Goal: Information Seeking & Learning: Learn about a topic

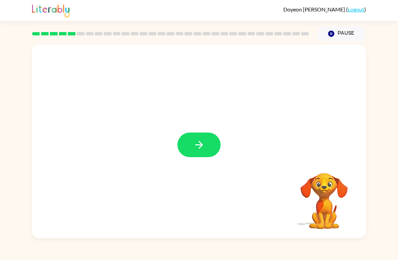
click at [204, 147] on icon "button" at bounding box center [199, 145] width 12 height 12
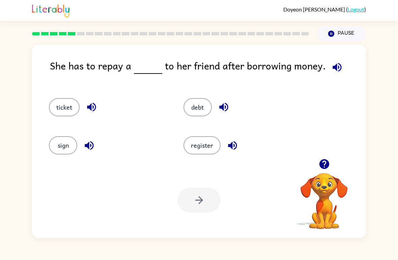
click at [198, 106] on button "debt" at bounding box center [197, 107] width 28 height 18
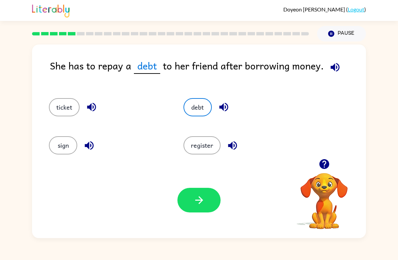
click at [207, 202] on button "button" at bounding box center [198, 200] width 43 height 25
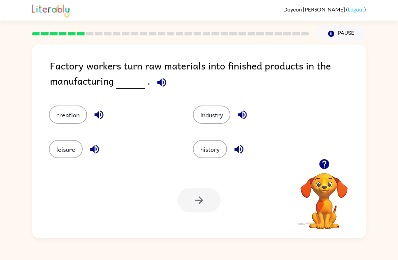
click at [153, 80] on button "button" at bounding box center [161, 82] width 17 height 17
click at [164, 87] on icon "button" at bounding box center [162, 83] width 12 height 12
click at [161, 89] on button "button" at bounding box center [161, 82] width 17 height 17
click at [164, 86] on icon "button" at bounding box center [161, 82] width 9 height 9
click at [398, 75] on div "Factory workers turn raw materials into finished products in the manufacturing …" at bounding box center [199, 139] width 398 height 197
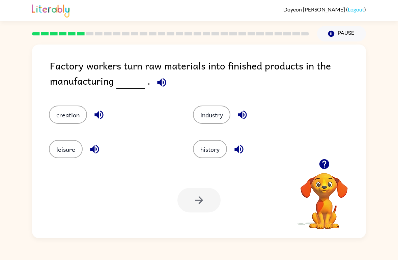
click at [223, 122] on button "industry" at bounding box center [211, 115] width 37 height 18
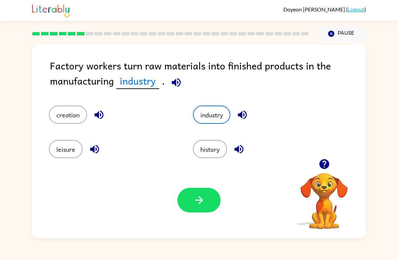
click at [203, 203] on icon "button" at bounding box center [199, 200] width 12 height 12
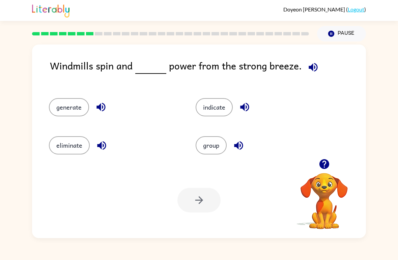
click at [74, 102] on button "generate" at bounding box center [69, 107] width 40 height 18
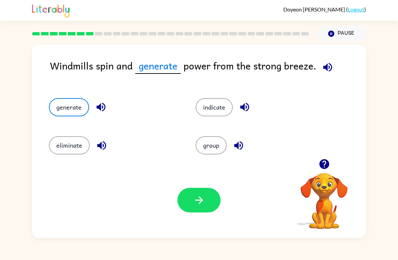
click at [186, 193] on button "button" at bounding box center [198, 200] width 43 height 25
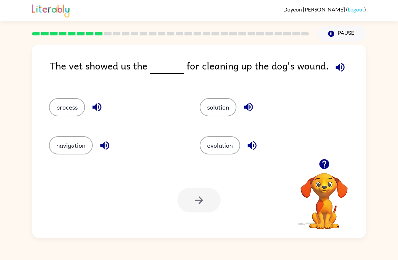
click at [395, 219] on div "The vet showed us the for cleaning up the dog's wound. process solution navigat…" at bounding box center [199, 139] width 398 height 197
click at [69, 111] on button "process" at bounding box center [67, 107] width 36 height 18
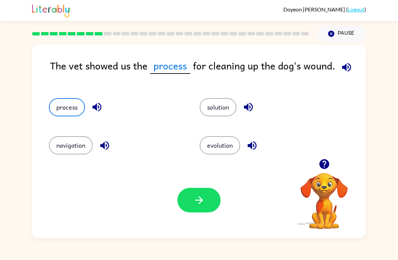
click at [200, 209] on button "button" at bounding box center [198, 200] width 43 height 25
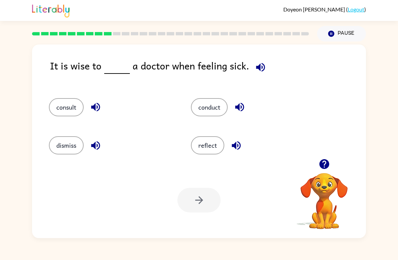
click at [68, 105] on button "consult" at bounding box center [66, 107] width 35 height 18
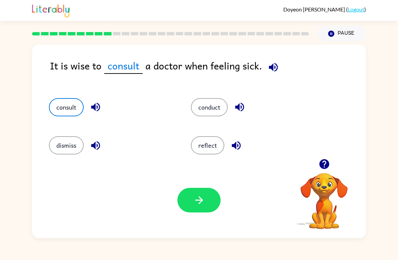
click at [187, 205] on button "button" at bounding box center [198, 200] width 43 height 25
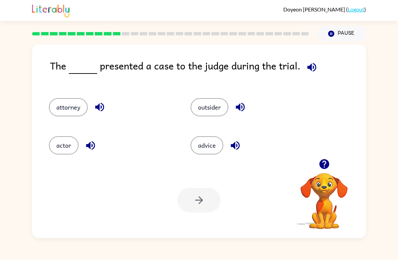
click at [58, 135] on div "actor" at bounding box center [107, 142] width 142 height 38
click at [60, 149] on button "actor" at bounding box center [64, 145] width 30 height 18
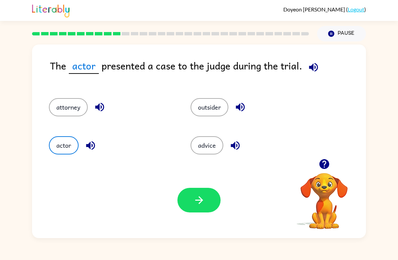
click at [186, 208] on button "button" at bounding box center [198, 200] width 43 height 25
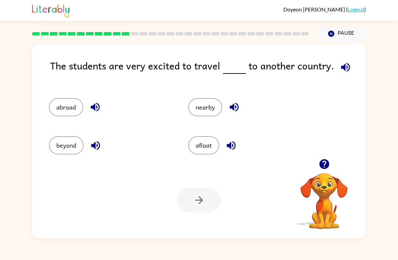
click at [343, 70] on icon "button" at bounding box center [345, 67] width 9 height 9
click at [375, 71] on div "The students are very excited to travel to another country. abroad nearby beyon…" at bounding box center [199, 139] width 398 height 197
click at [344, 66] on icon "button" at bounding box center [346, 67] width 12 height 12
click at [72, 112] on button "abroad" at bounding box center [66, 107] width 34 height 18
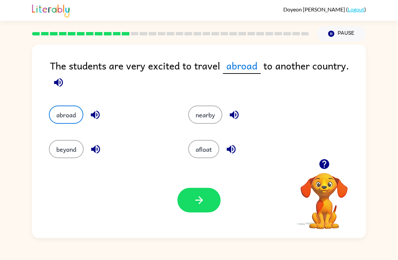
click at [92, 198] on div "Your browser must support playing .mp4 files to use Literably. Please try using…" at bounding box center [199, 200] width 334 height 76
click at [82, 144] on button "beyond" at bounding box center [66, 149] width 35 height 18
click at [210, 207] on button "button" at bounding box center [198, 200] width 43 height 25
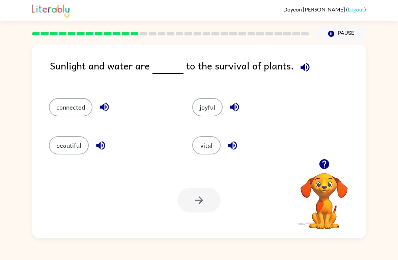
click at [217, 107] on button "joyful" at bounding box center [207, 107] width 30 height 18
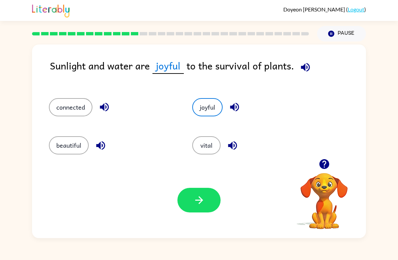
click at [212, 205] on button "button" at bounding box center [198, 200] width 43 height 25
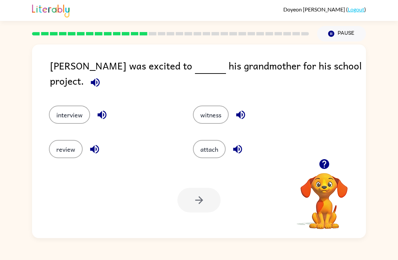
click at [68, 116] on button "interview" at bounding box center [69, 115] width 41 height 18
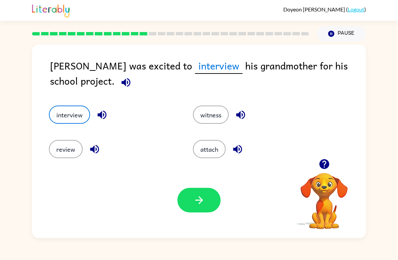
click at [202, 205] on icon "button" at bounding box center [199, 200] width 12 height 12
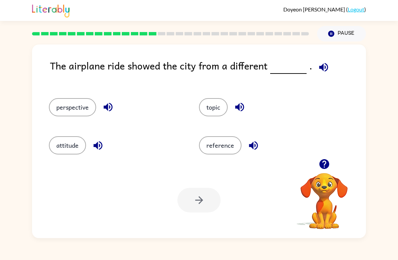
click at [73, 109] on button "perspective" at bounding box center [72, 107] width 47 height 18
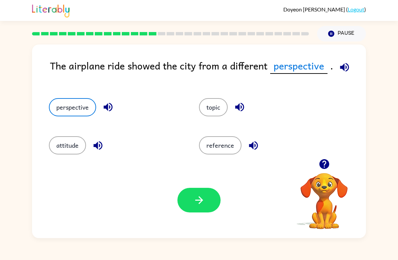
click at [214, 207] on button "button" at bounding box center [198, 200] width 43 height 25
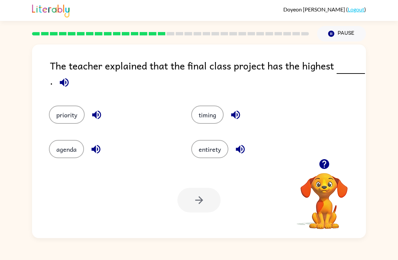
click at [74, 117] on button "priority" at bounding box center [67, 115] width 36 height 18
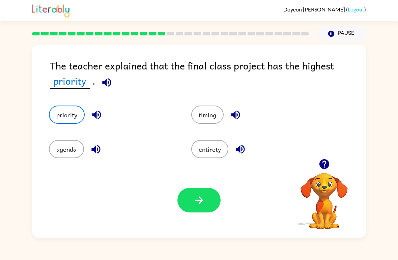
click at [206, 211] on button "button" at bounding box center [198, 200] width 43 height 25
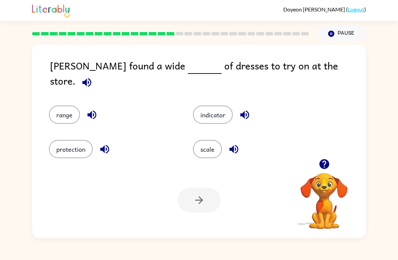
click at [213, 155] on button "scale" at bounding box center [207, 149] width 29 height 18
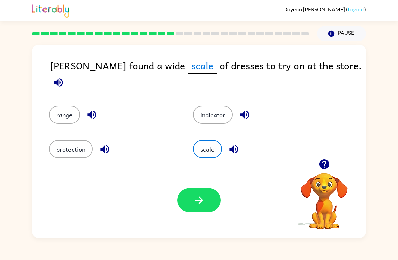
click at [215, 209] on button "button" at bounding box center [198, 200] width 43 height 25
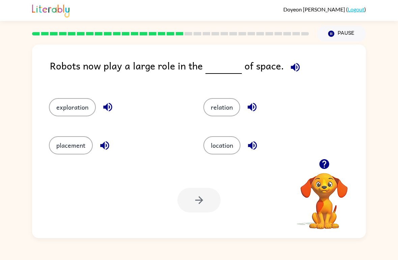
click at [80, 110] on button "exploration" at bounding box center [72, 107] width 47 height 18
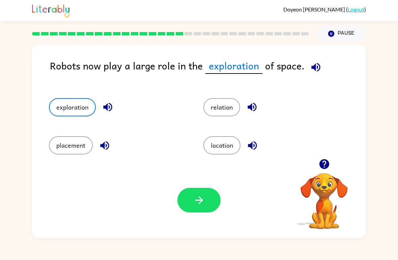
click at [221, 149] on button "location" at bounding box center [221, 145] width 37 height 18
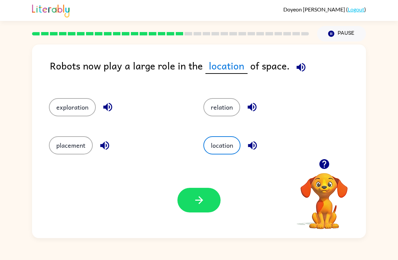
click at [78, 109] on button "exploration" at bounding box center [72, 107] width 47 height 18
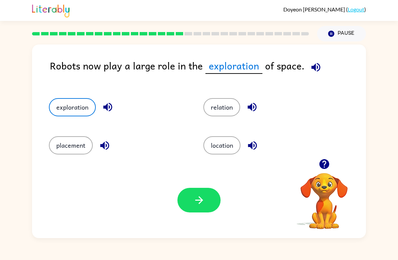
click at [191, 195] on button "button" at bounding box center [198, 200] width 43 height 25
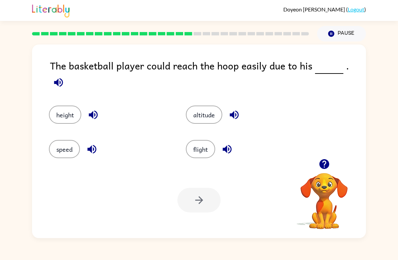
click at [60, 110] on button "height" at bounding box center [65, 115] width 32 height 18
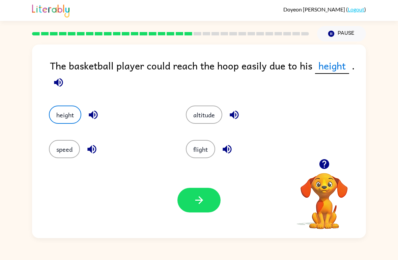
click at [196, 195] on icon "button" at bounding box center [199, 200] width 12 height 12
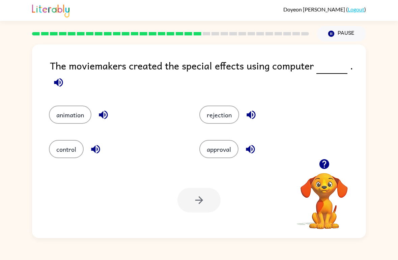
click at [51, 111] on button "animation" at bounding box center [70, 115] width 42 height 18
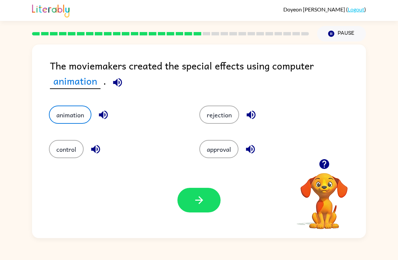
click at [75, 156] on button "control" at bounding box center [66, 149] width 35 height 18
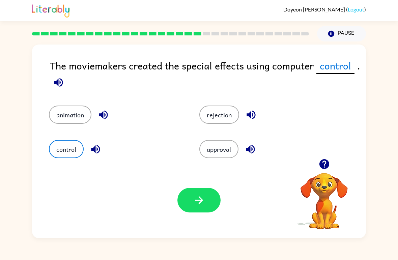
click at [195, 210] on button "button" at bounding box center [198, 200] width 43 height 25
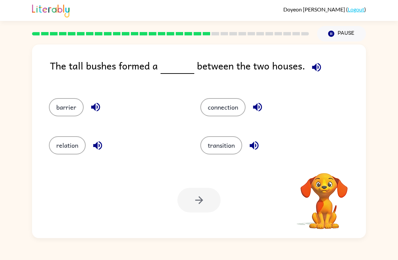
click at [68, 106] on button "barrier" at bounding box center [66, 107] width 35 height 18
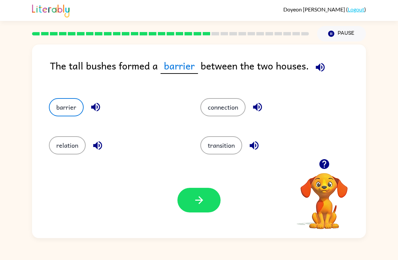
click at [209, 209] on button "button" at bounding box center [198, 200] width 43 height 25
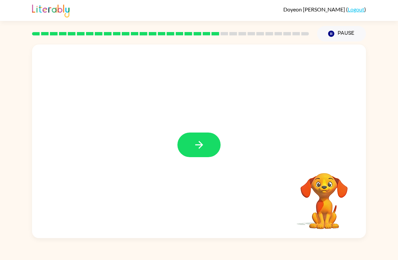
click at [196, 152] on button "button" at bounding box center [198, 145] width 43 height 25
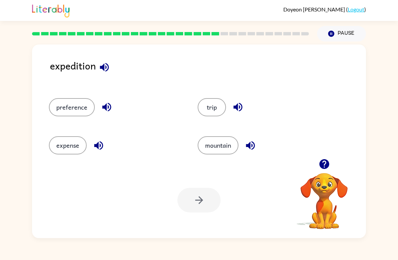
click at [100, 74] on button "button" at bounding box center [104, 67] width 17 height 17
click at [108, 65] on icon "button" at bounding box center [104, 67] width 9 height 9
click at [106, 110] on icon "button" at bounding box center [106, 107] width 9 height 9
click at [102, 151] on icon "button" at bounding box center [99, 146] width 12 height 12
click at [238, 108] on icon "button" at bounding box center [238, 107] width 12 height 12
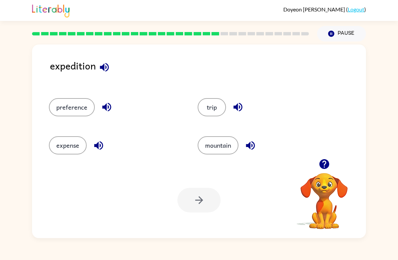
click at [246, 154] on div "mountain" at bounding box center [264, 145] width 133 height 18
click at [65, 149] on button "expense" at bounding box center [68, 145] width 38 height 18
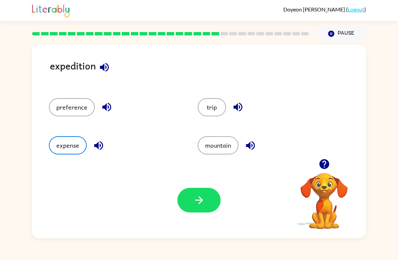
click at [207, 206] on button "button" at bounding box center [198, 200] width 43 height 25
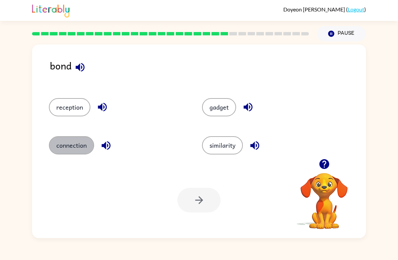
click at [69, 149] on button "connection" at bounding box center [71, 145] width 45 height 18
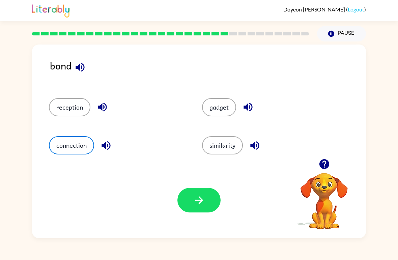
click at [189, 197] on button "button" at bounding box center [198, 200] width 43 height 25
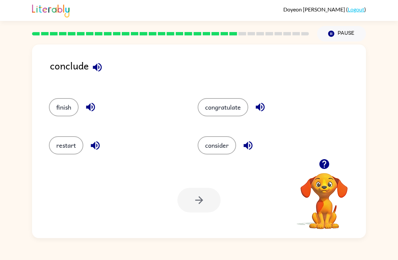
click at [57, 111] on button "finish" at bounding box center [64, 107] width 30 height 18
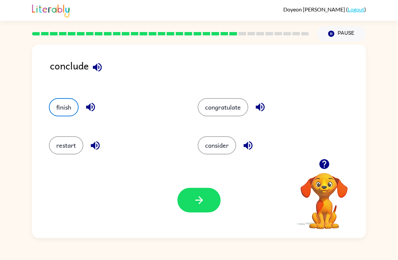
click at [199, 202] on icon "button" at bounding box center [199, 200] width 12 height 12
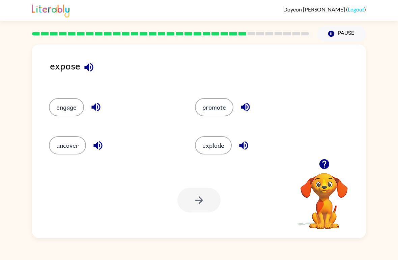
click at [64, 146] on button "uncover" at bounding box center [67, 145] width 37 height 18
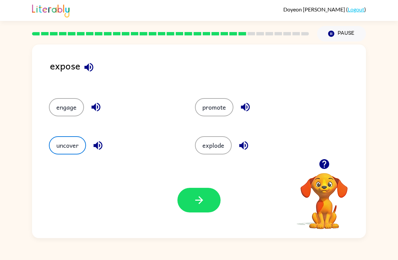
click at [75, 108] on button "engage" at bounding box center [66, 107] width 35 height 18
click at [77, 151] on button "uncover" at bounding box center [67, 145] width 37 height 18
click at [201, 209] on button "button" at bounding box center [198, 200] width 43 height 25
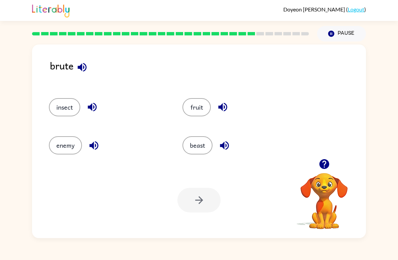
click at [63, 70] on div "brute" at bounding box center [208, 71] width 316 height 27
click at [53, 61] on div "brute" at bounding box center [208, 71] width 316 height 27
click at [58, 66] on div "brute" at bounding box center [208, 71] width 316 height 27
click at [62, 66] on div "brute" at bounding box center [208, 71] width 316 height 27
click at [203, 142] on button "beast" at bounding box center [197, 145] width 30 height 18
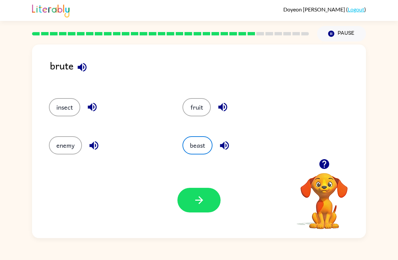
click at [201, 200] on icon "button" at bounding box center [199, 200] width 8 height 8
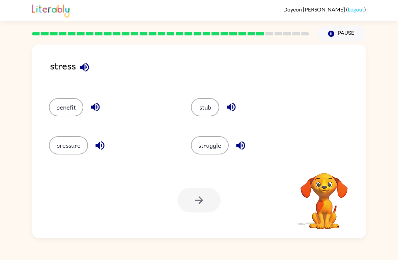
click at [73, 142] on button "pressure" at bounding box center [68, 145] width 39 height 18
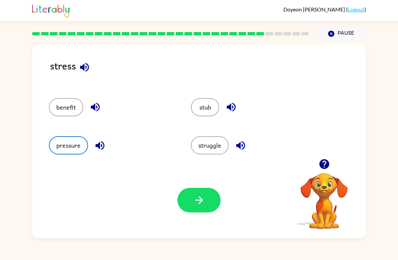
click at [203, 209] on button "button" at bounding box center [198, 200] width 43 height 25
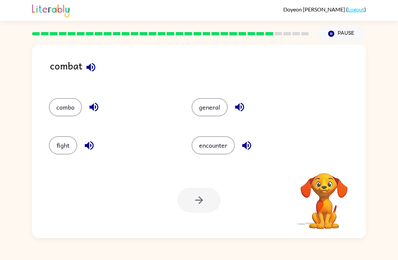
click at [195, 208] on div at bounding box center [198, 200] width 43 height 25
click at [60, 145] on button "fight" at bounding box center [63, 145] width 28 height 18
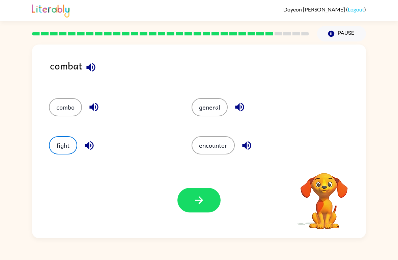
click at [203, 197] on icon "button" at bounding box center [199, 200] width 12 height 12
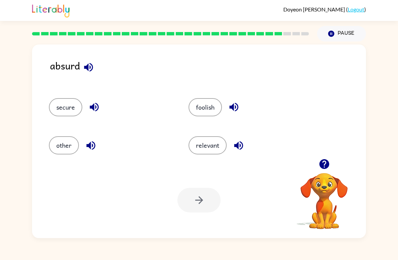
click at [93, 69] on icon "button" at bounding box center [89, 67] width 12 height 12
click at [205, 114] on button "foolish" at bounding box center [205, 107] width 33 height 18
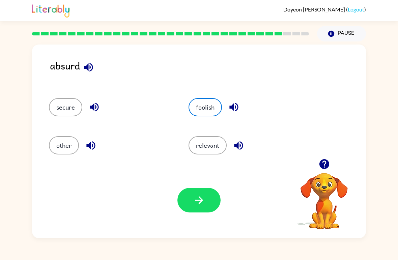
click at [200, 201] on icon "button" at bounding box center [199, 200] width 8 height 8
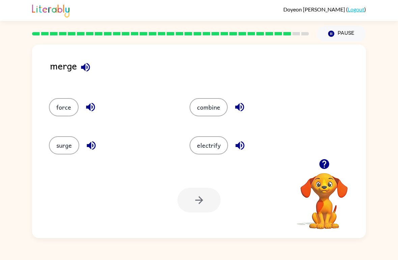
click at [225, 121] on div "combine" at bounding box center [247, 104] width 141 height 38
click at [217, 108] on button "combine" at bounding box center [209, 107] width 38 height 18
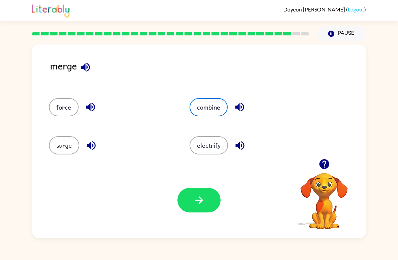
click at [209, 199] on button "button" at bounding box center [198, 200] width 43 height 25
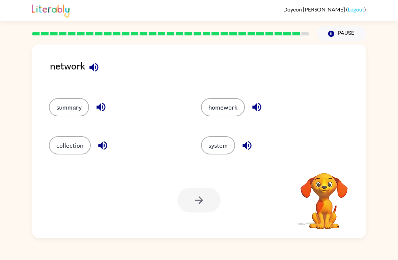
click at [222, 138] on button "system" at bounding box center [218, 145] width 34 height 18
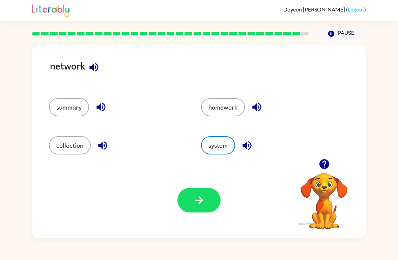
click at [201, 200] on icon "button" at bounding box center [199, 200] width 12 height 12
